Goal: Task Accomplishment & Management: Manage account settings

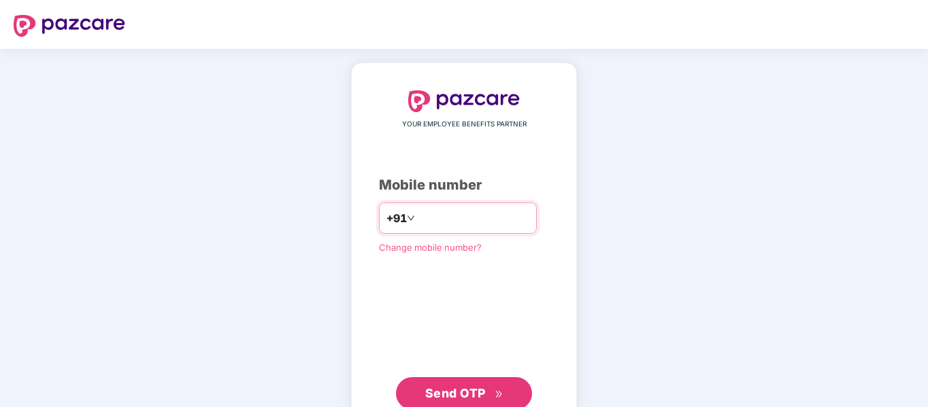
type input "**********"
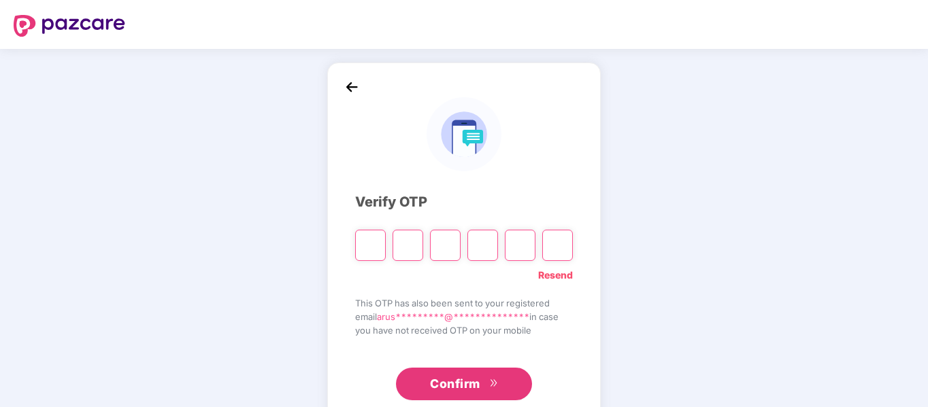
paste input "*"
type input "*"
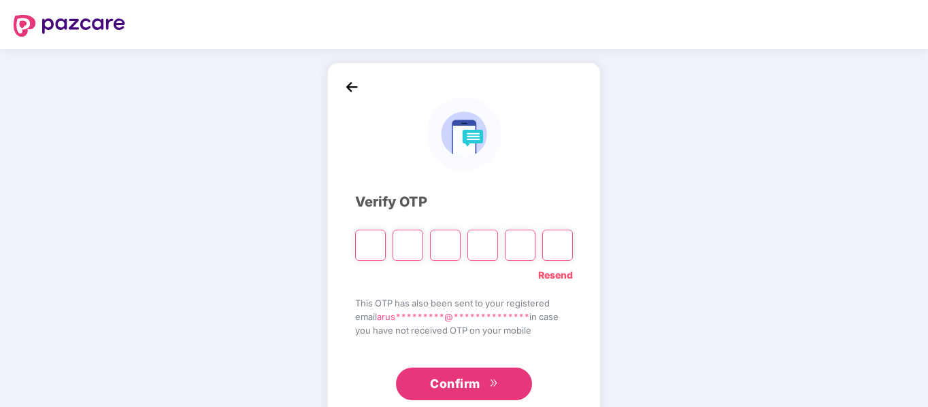
type input "*"
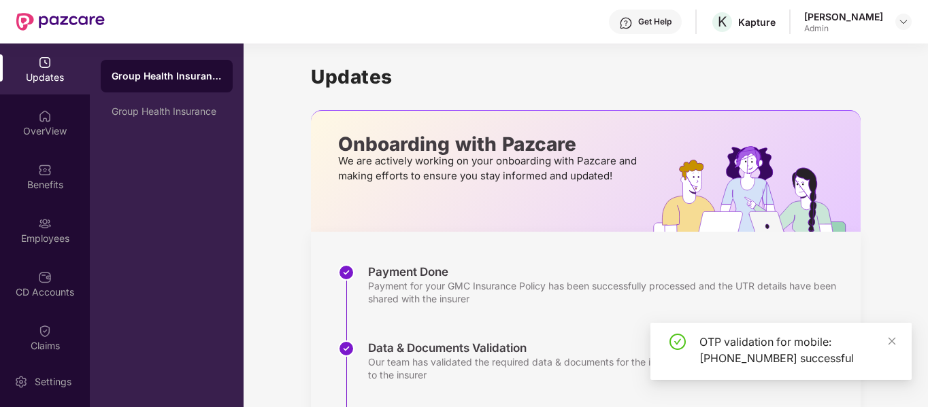
click at [54, 89] on div "Updates" at bounding box center [45, 69] width 90 height 51
click at [69, 139] on div "OverView" at bounding box center [45, 122] width 90 height 51
